Goal: Transaction & Acquisition: Obtain resource

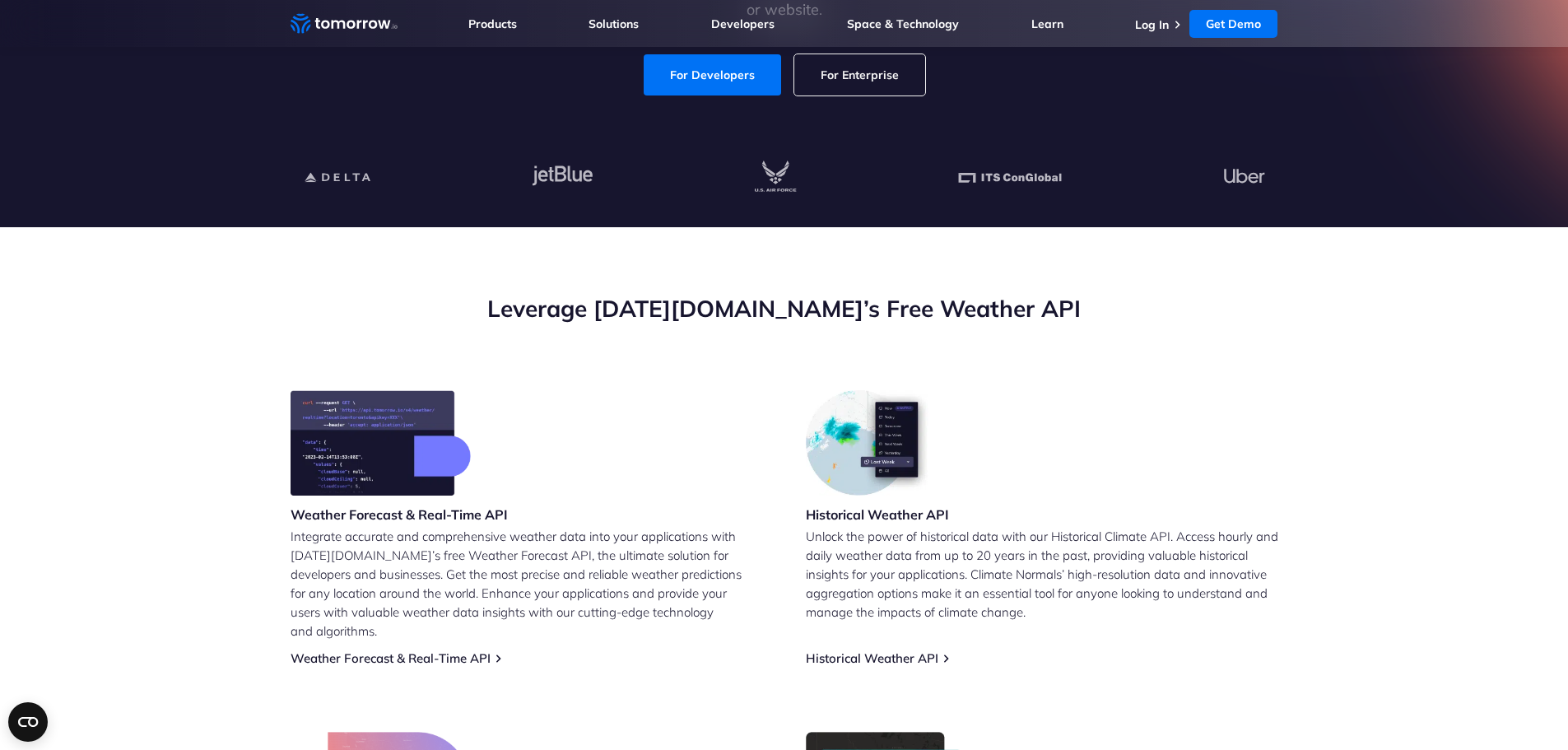
scroll to position [329, 0]
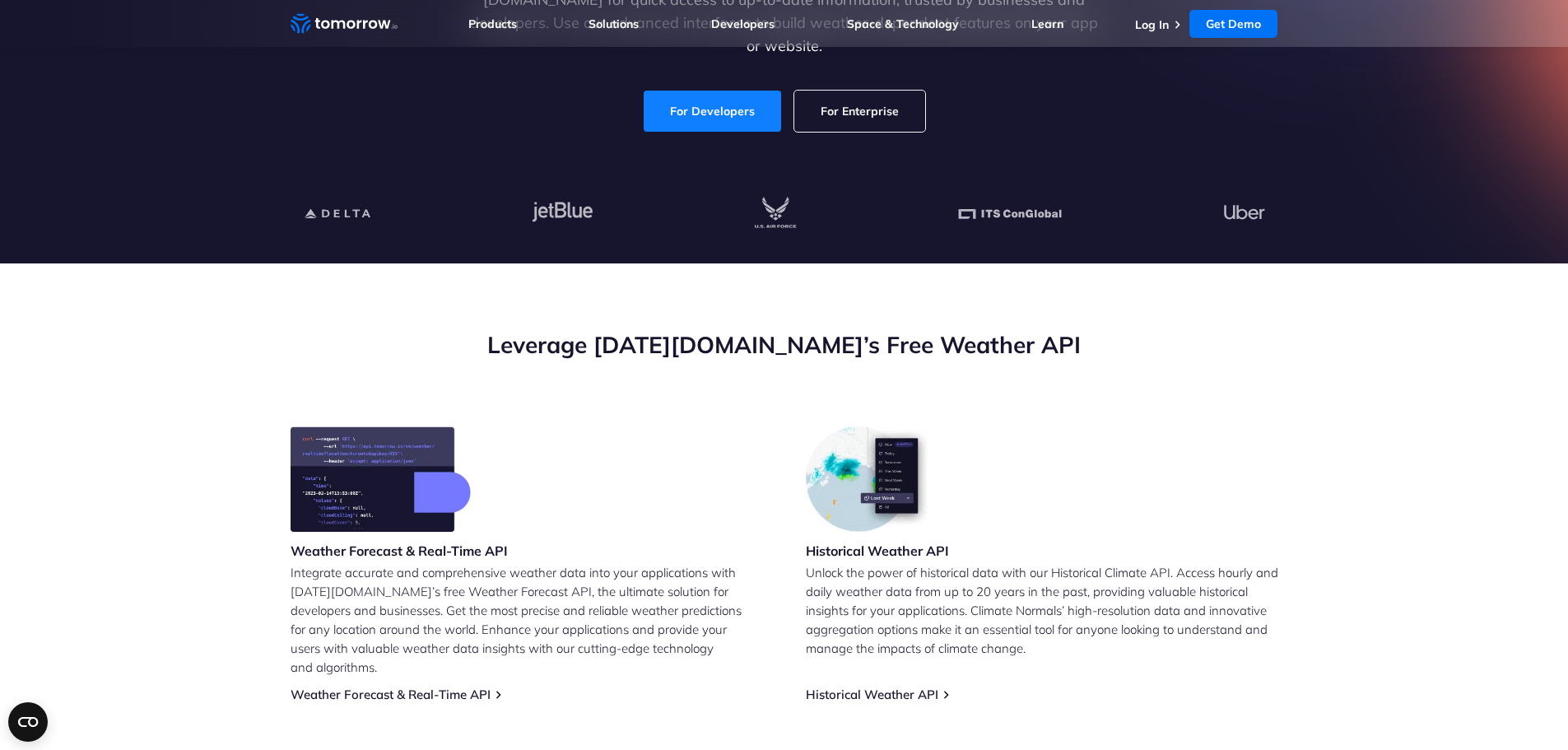
click at [720, 99] on link "For Developers" at bounding box center [712, 112] width 138 height 41
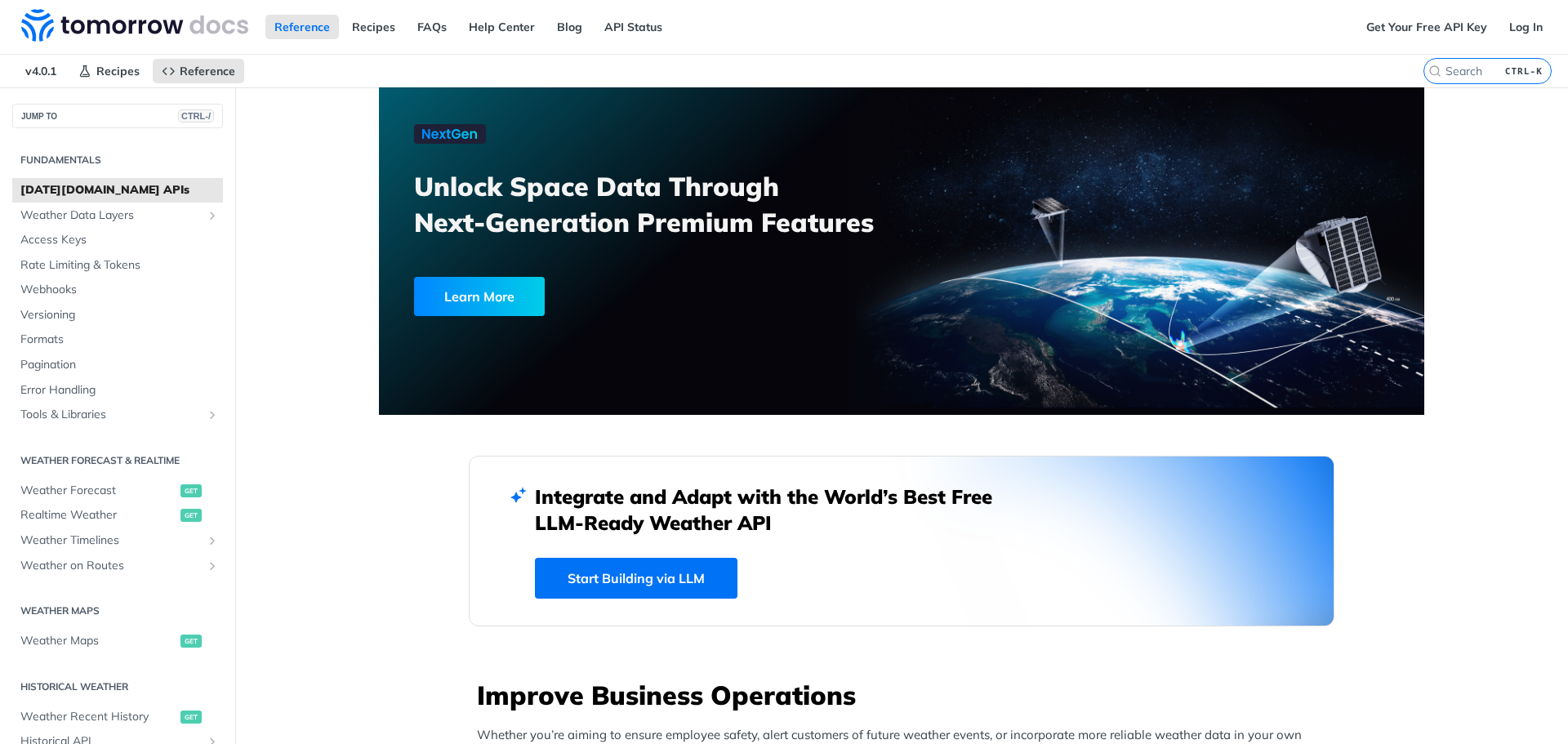
click at [668, 190] on h3 "Unlock Space Data Through Next-Generation Premium Features" at bounding box center [667, 204] width 505 height 72
click at [1429, 33] on link "Get Your Free API Key" at bounding box center [1427, 26] width 139 height 24
